Goal: Find specific page/section: Find specific page/section

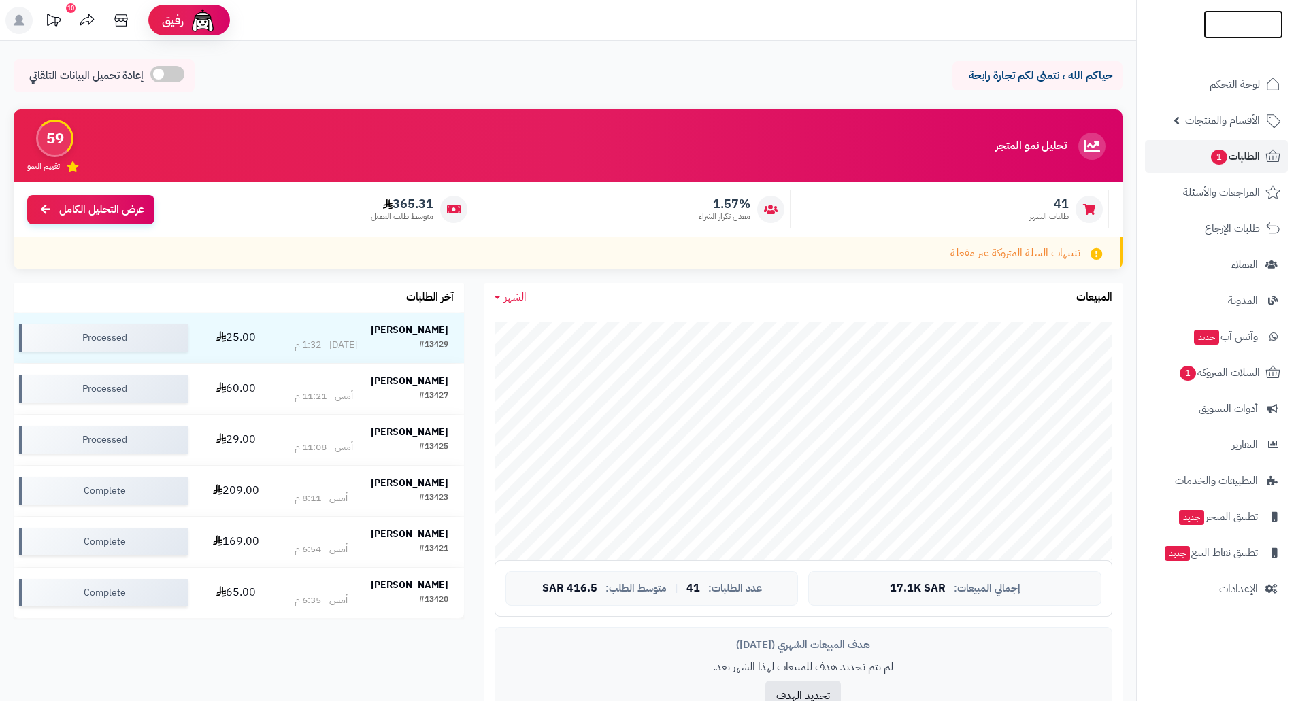
click at [1228, 25] on img at bounding box center [1243, 24] width 80 height 29
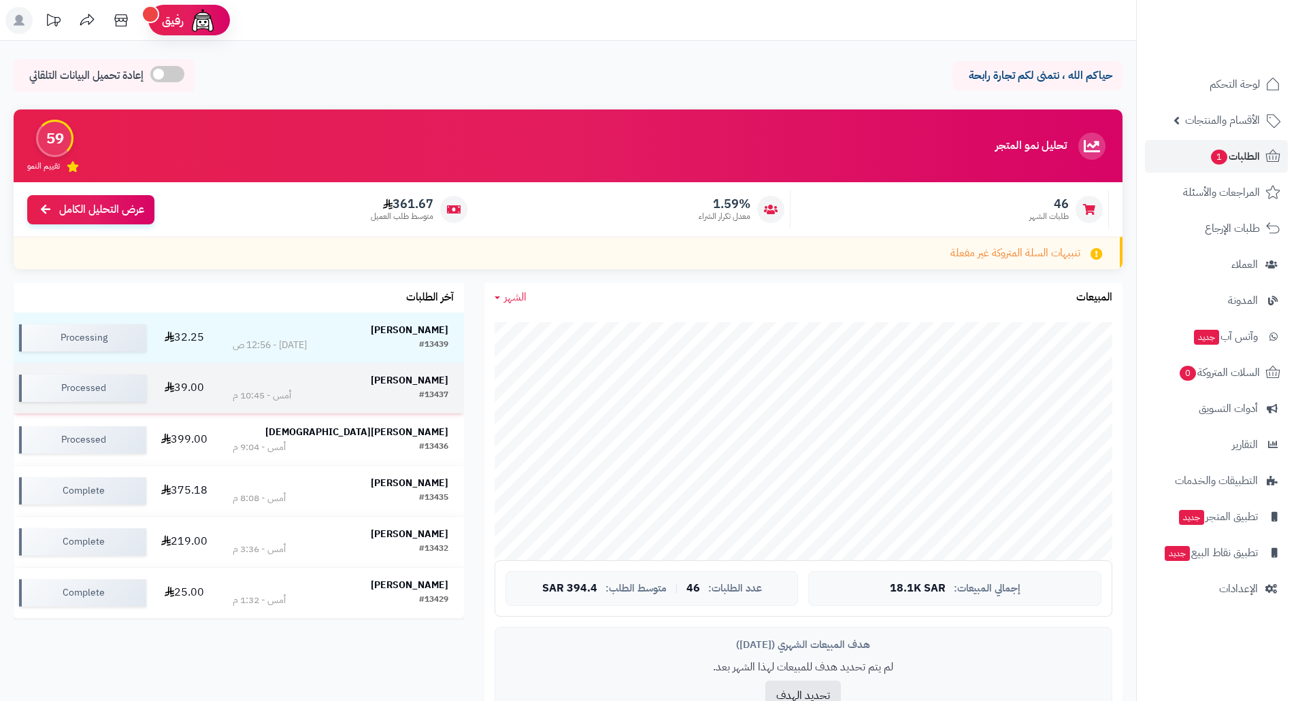
click at [218, 388] on td "39.00" at bounding box center [185, 388] width 66 height 50
click at [425, 385] on strong "[PERSON_NAME]" at bounding box center [410, 380] width 78 height 14
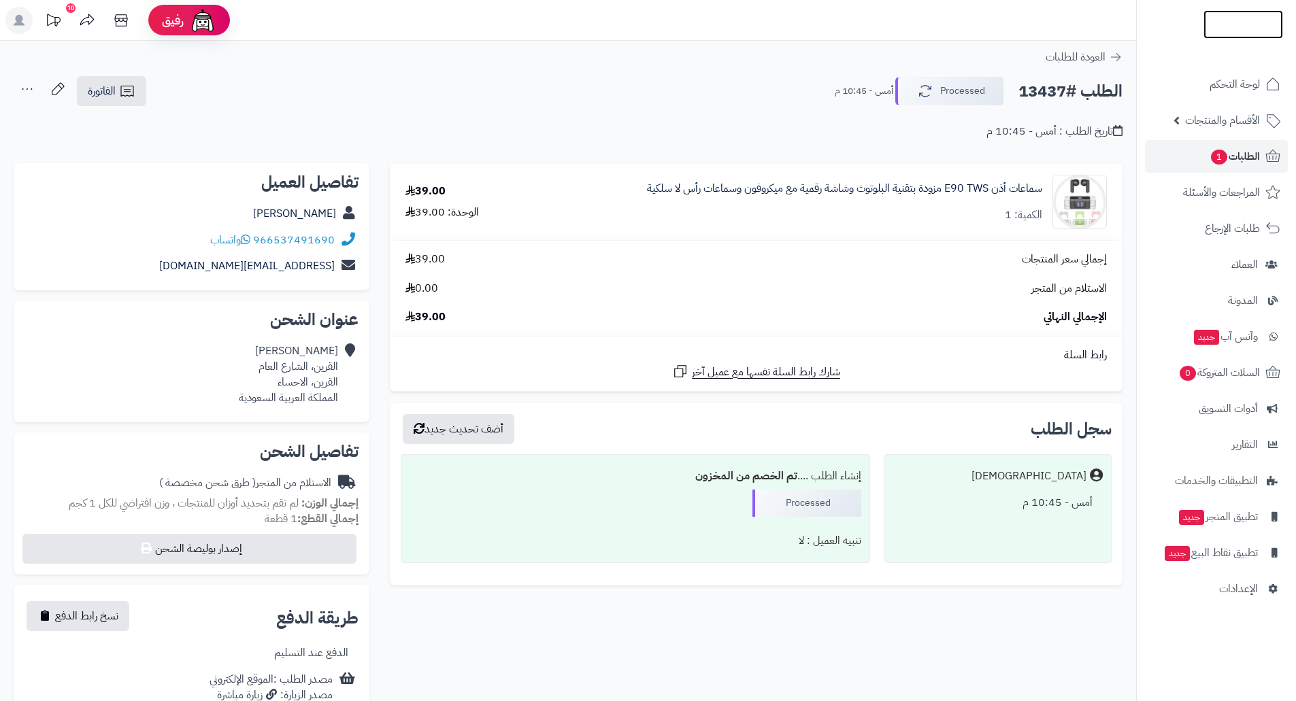
click at [1233, 27] on img at bounding box center [1243, 41] width 80 height 29
